Goal: Download file/media

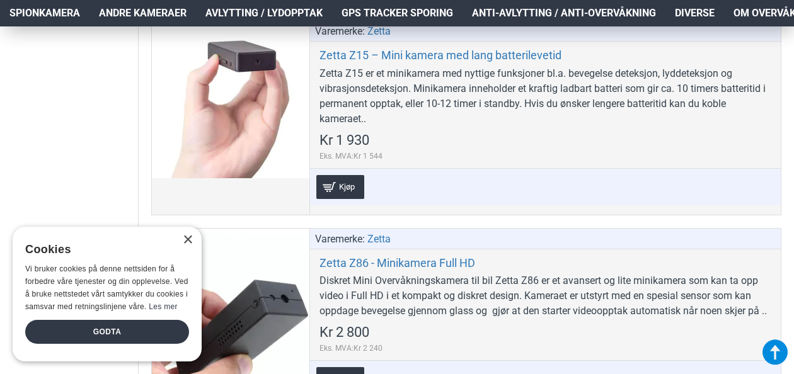
scroll to position [6404, 0]
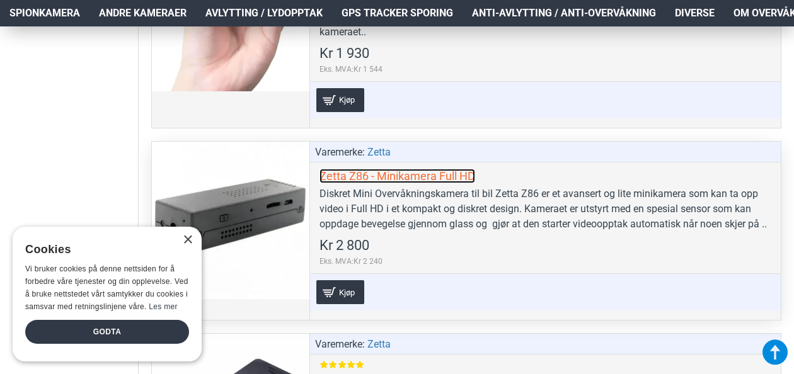
click at [450, 183] on link "Zetta Z86 - Minikamera Full HD" at bounding box center [397, 176] width 156 height 14
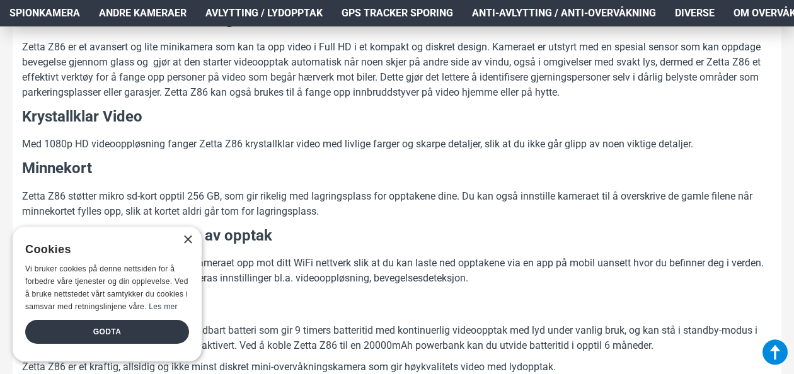
scroll to position [773, 0]
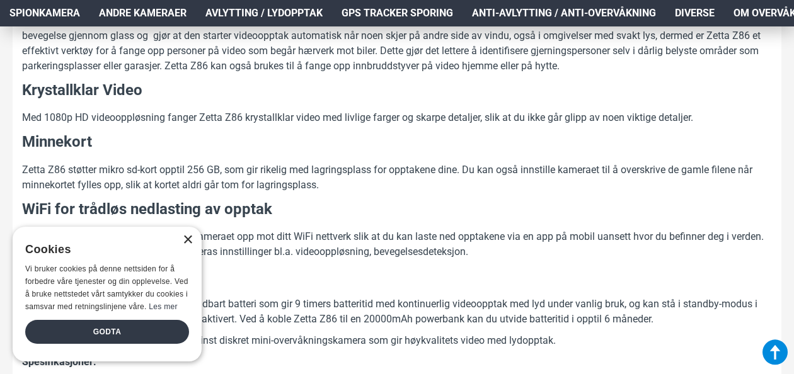
click at [188, 237] on div "×" at bounding box center [187, 240] width 9 height 9
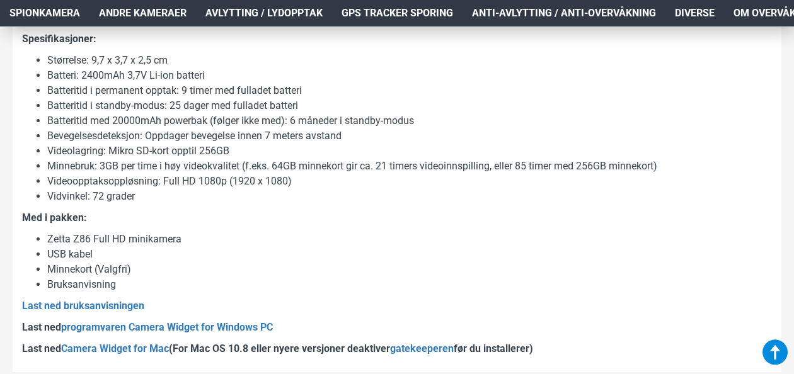
scroll to position [1129, 0]
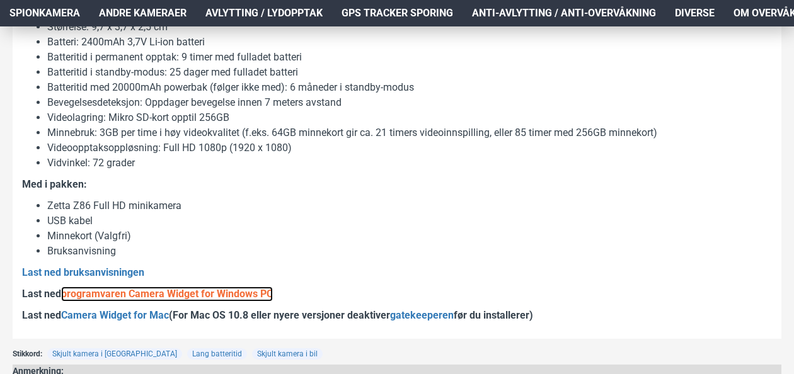
click at [154, 296] on link "programvaren Camera Widget for Windows PC" at bounding box center [167, 294] width 212 height 15
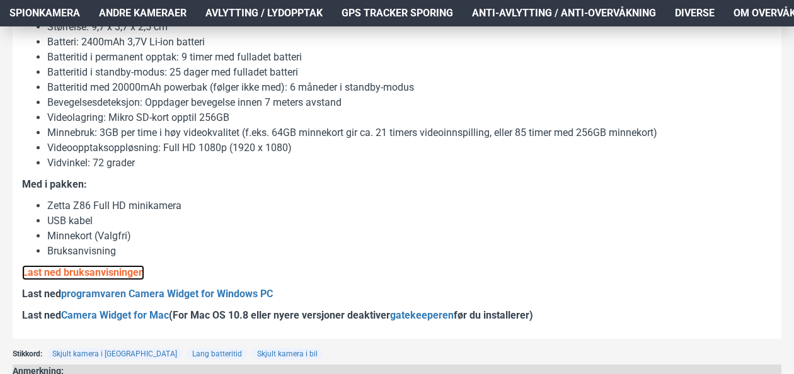
click at [121, 268] on b "Last ned bruksanvisningen" at bounding box center [83, 273] width 122 height 12
